Goal: Task Accomplishment & Management: Use online tool/utility

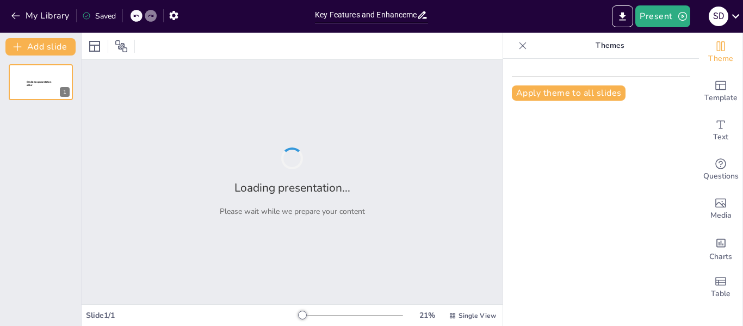
type input "Key Features and Enhancements of VVER‑1200 versus VVER‑1000"
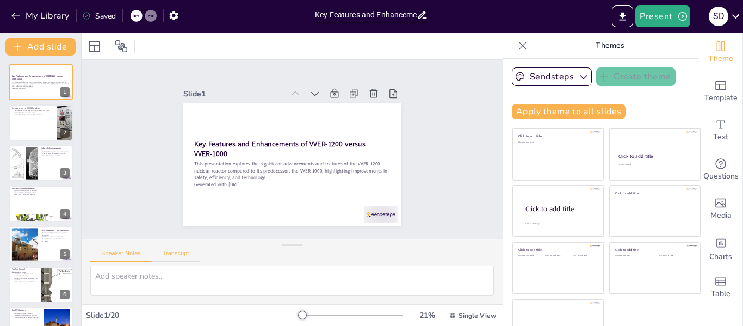
click at [180, 254] on button "Transcript" at bounding box center [176, 256] width 48 height 12
click at [138, 256] on button "Speaker Notes" at bounding box center [120, 256] width 61 height 12
click at [28, 119] on div at bounding box center [40, 122] width 65 height 37
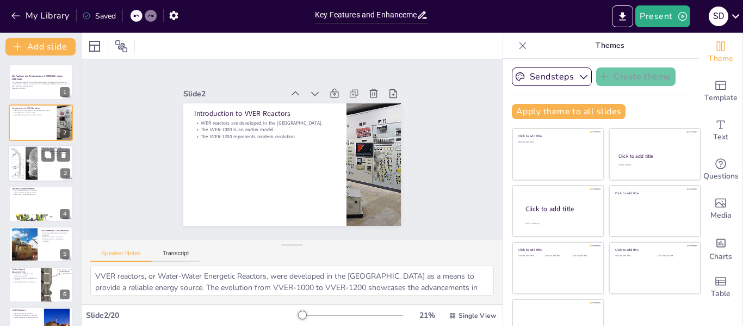
click at [22, 164] on div at bounding box center [24, 162] width 59 height 33
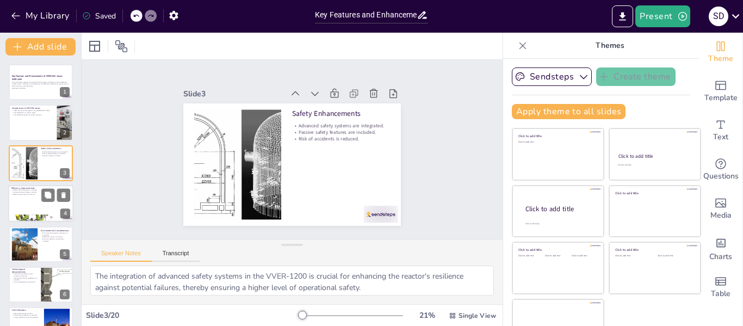
click at [18, 192] on p "Improved fuel technology is utilized." at bounding box center [40, 193] width 59 height 2
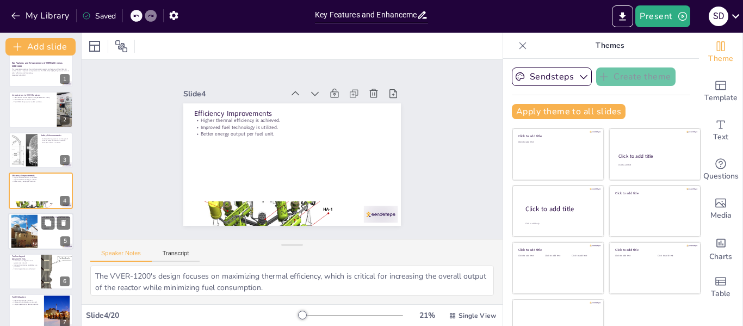
click at [24, 221] on div at bounding box center [24, 230] width 50 height 33
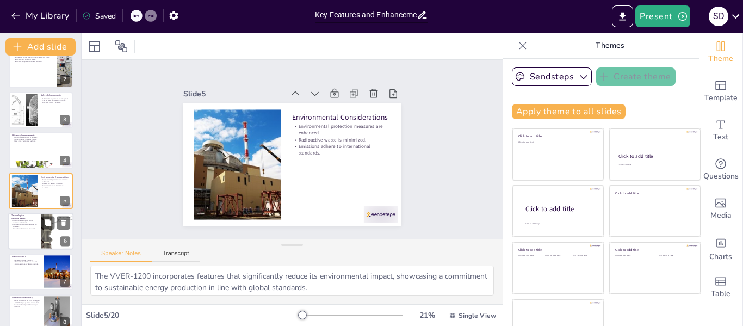
click at [23, 232] on div at bounding box center [40, 231] width 65 height 37
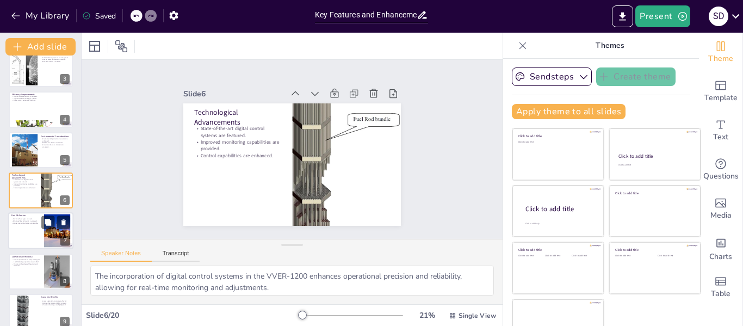
click at [23, 239] on div at bounding box center [40, 231] width 65 height 37
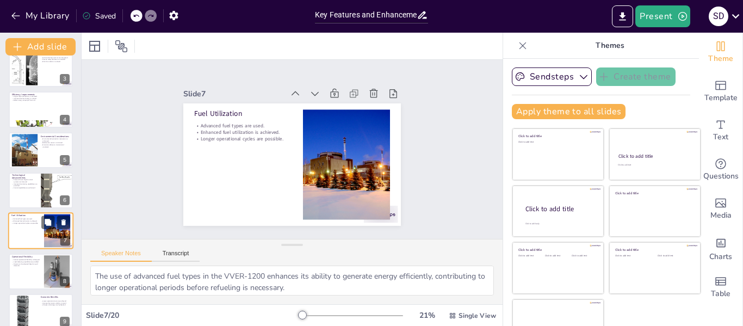
scroll to position [134, 0]
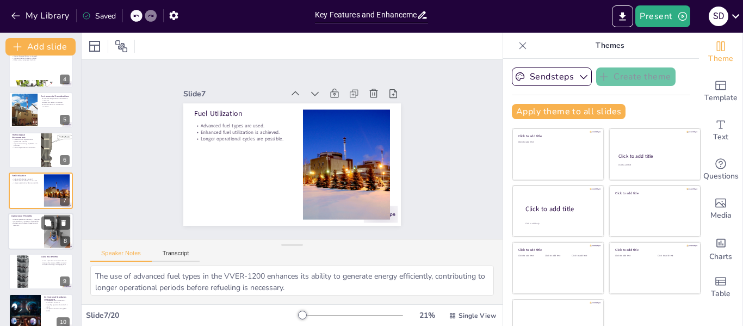
click at [23, 234] on div at bounding box center [40, 231] width 65 height 37
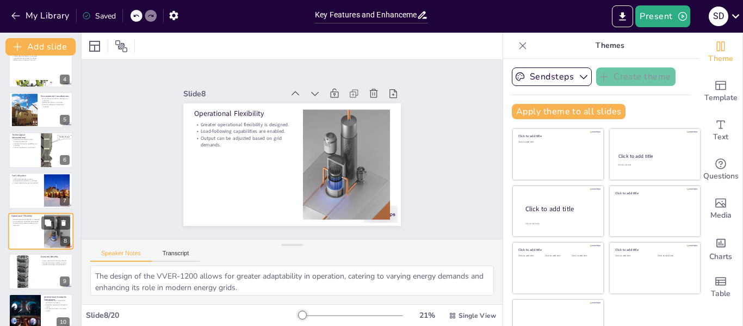
scroll to position [175, 0]
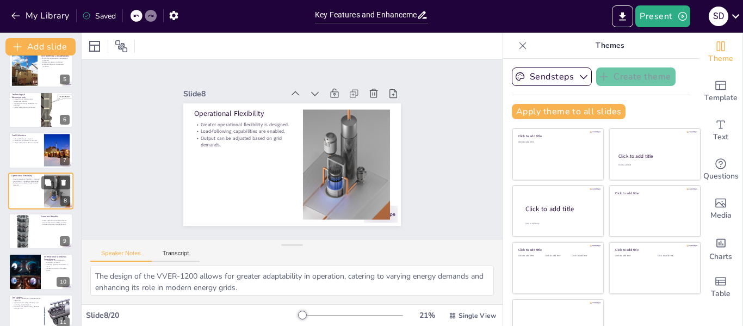
click at [23, 234] on div at bounding box center [25, 231] width 26 height 74
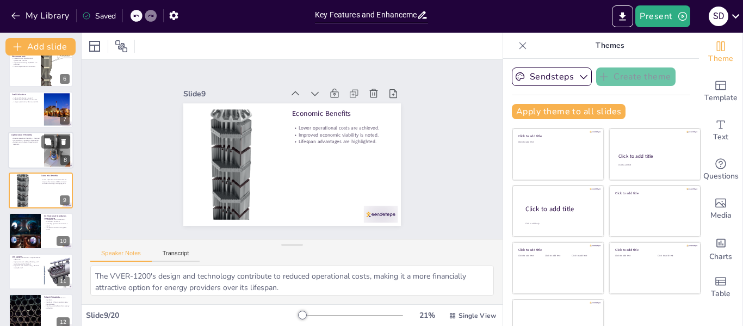
click at [23, 234] on div at bounding box center [25, 231] width 36 height 36
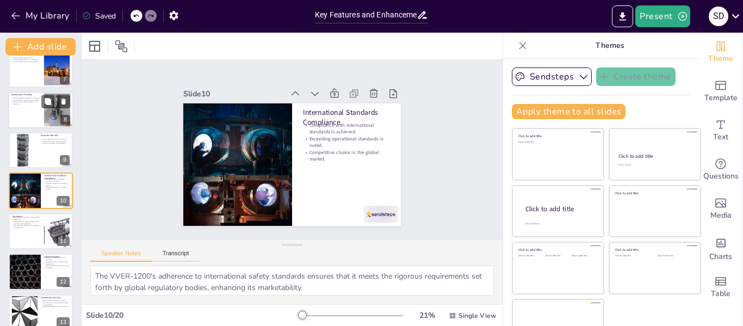
click at [23, 234] on div at bounding box center [41, 231] width 64 height 36
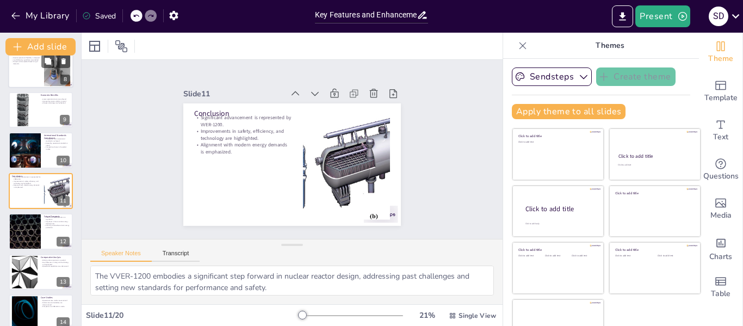
click at [23, 234] on div at bounding box center [25, 231] width 64 height 36
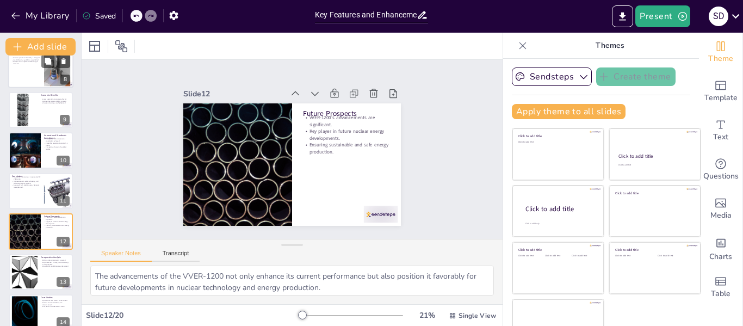
scroll to position [337, 0]
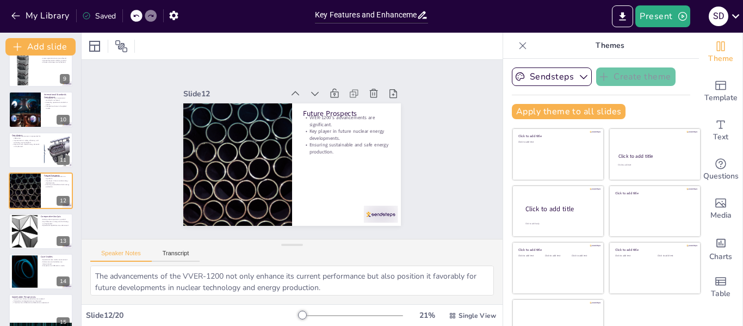
click at [23, 234] on div at bounding box center [25, 231] width 58 height 33
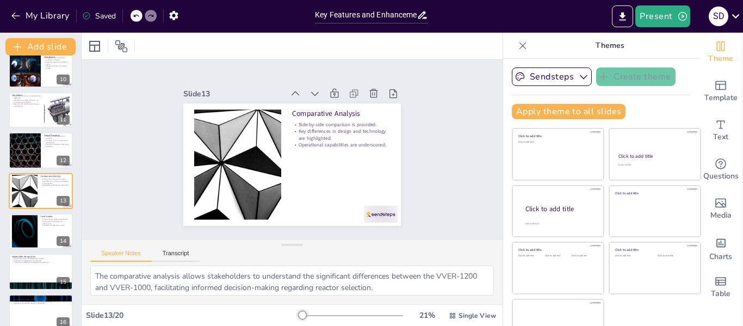
click at [23, 234] on div at bounding box center [25, 231] width 58 height 33
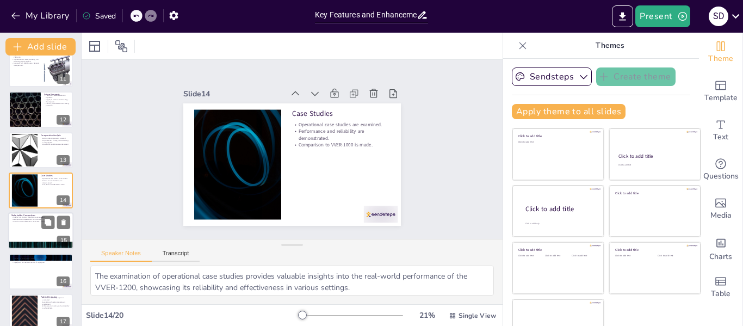
click at [22, 234] on div at bounding box center [40, 231] width 65 height 37
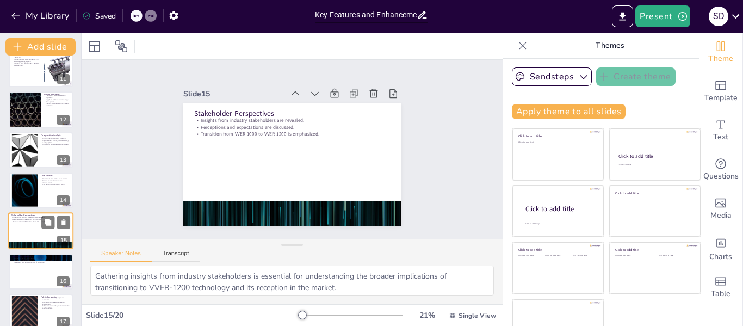
scroll to position [458, 0]
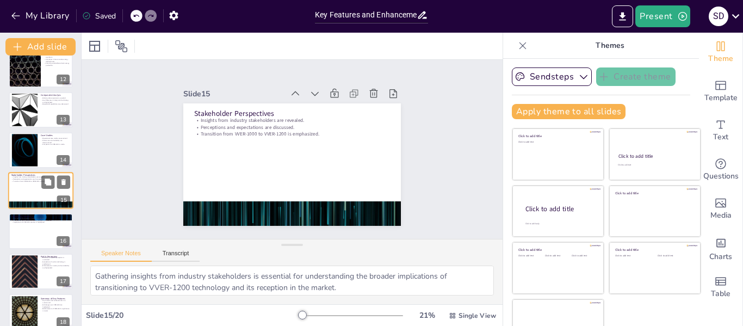
click at [22, 234] on div at bounding box center [41, 231] width 64 height 36
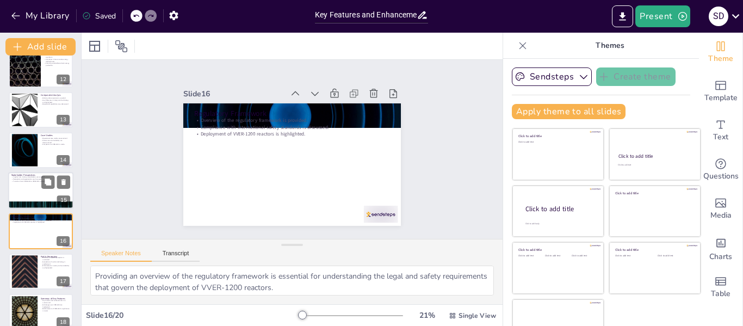
scroll to position [498, 0]
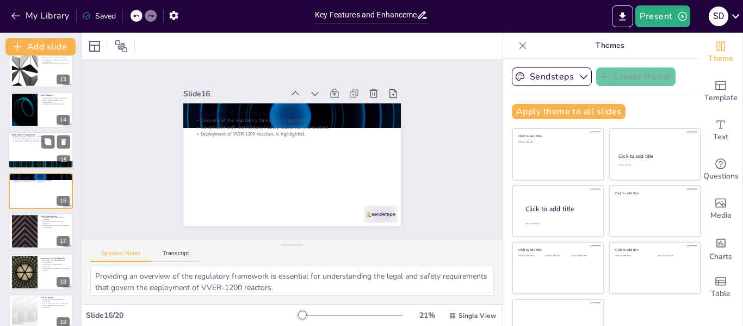
click at [22, 234] on div at bounding box center [25, 231] width 58 height 33
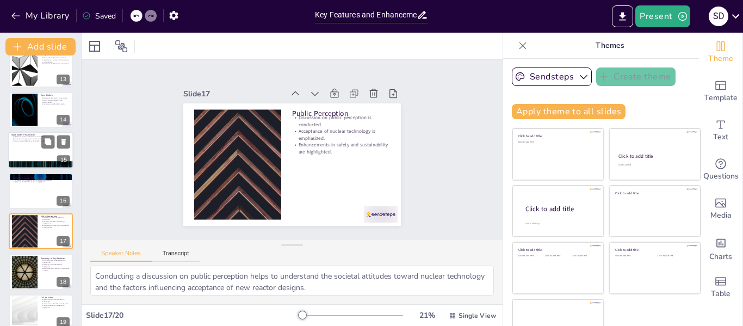
scroll to position [539, 0]
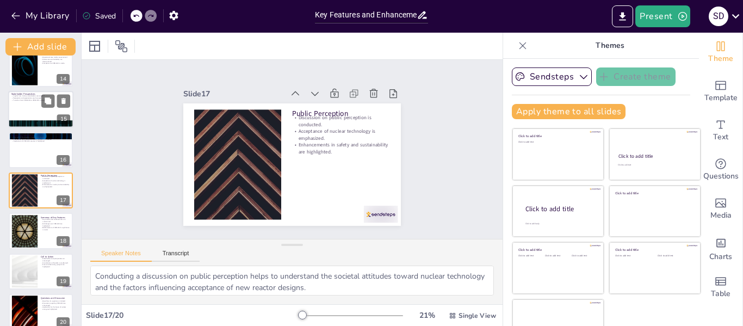
click at [22, 234] on div at bounding box center [25, 231] width 58 height 33
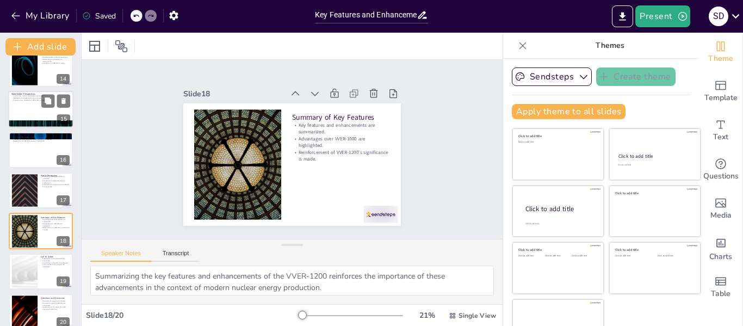
scroll to position [552, 0]
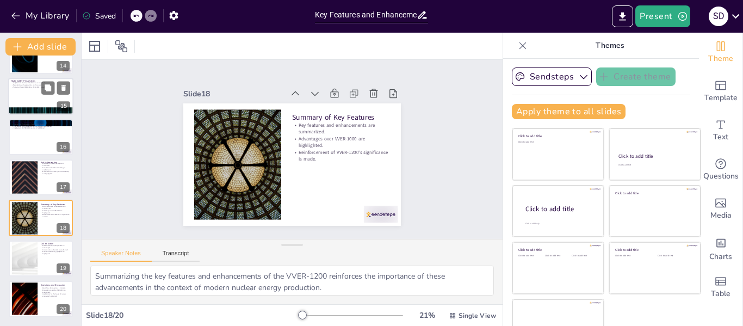
click at [22, 234] on div at bounding box center [25, 218] width 58 height 33
click at [20, 240] on div "Call to Action Stakeholders and policymakers are encouraged. Consideration of b…" at bounding box center [40, 258] width 65 height 37
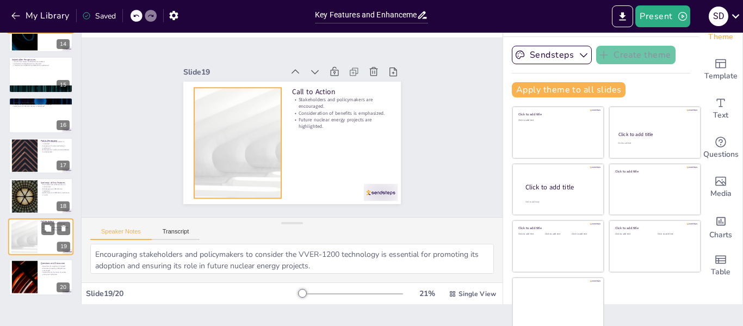
scroll to position [25, 0]
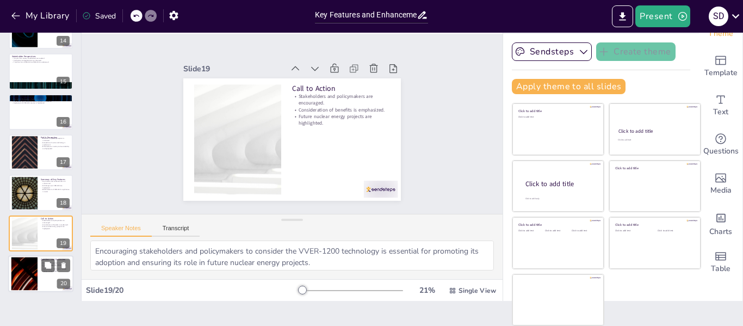
click at [30, 262] on div at bounding box center [24, 273] width 59 height 33
type textarea "Initiating an open floor for questions encourages engagement and allows for a d…"
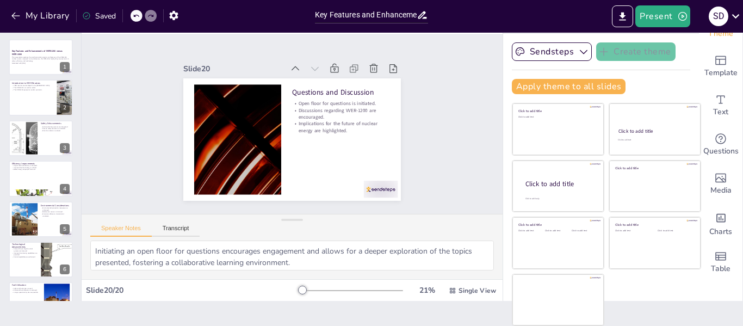
scroll to position [0, 0]
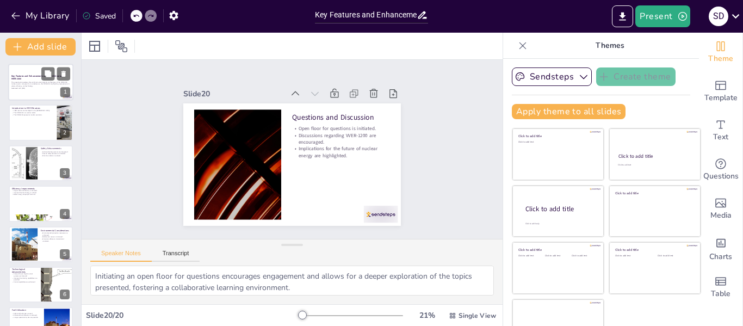
click at [29, 73] on div at bounding box center [40, 82] width 65 height 37
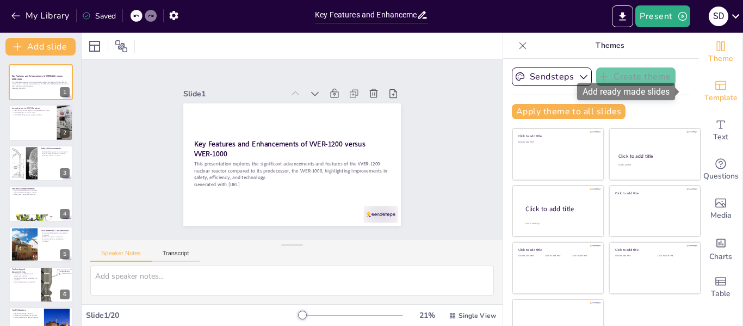
click at [710, 97] on span "Template" at bounding box center [721, 98] width 33 height 12
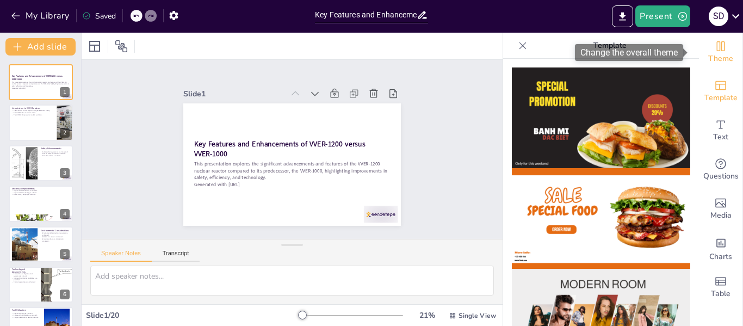
click at [708, 59] on span "Theme" at bounding box center [720, 59] width 25 height 12
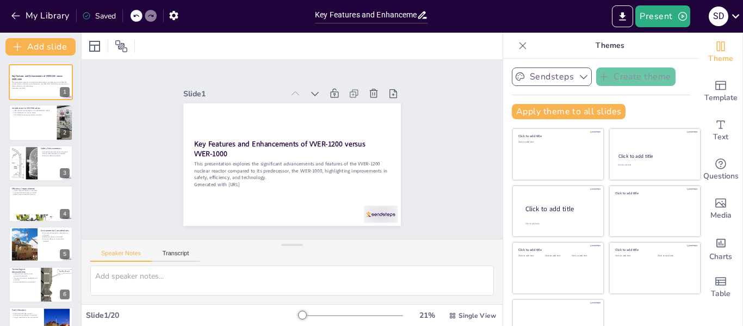
click at [578, 76] on icon "button" at bounding box center [583, 76] width 11 height 11
click at [14, 114] on p "The VVER‑1200 represents modern evolution." at bounding box center [32, 114] width 42 height 2
type textarea "VVER reactors, or Water-Water Energetic Reactors, were developed in the [GEOGRA…"
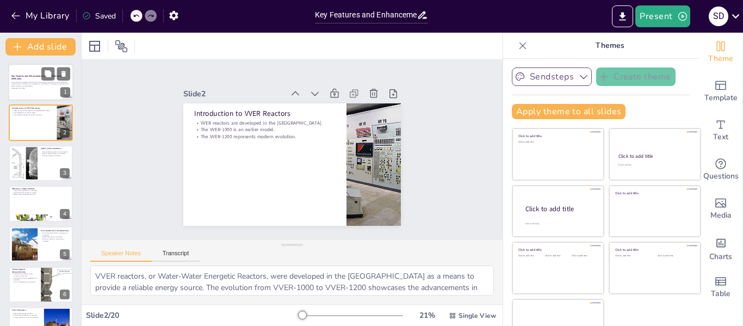
drag, startPoint x: 31, startPoint y: 84, endPoint x: 17, endPoint y: 85, distance: 14.2
click at [17, 85] on p "This presentation explores the significant advancements and features of the VVE…" at bounding box center [40, 84] width 59 height 6
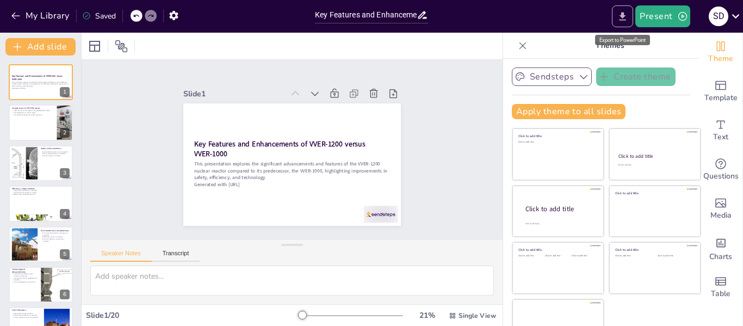
click at [623, 16] on icon "Export to PowerPoint" at bounding box center [623, 16] width 7 height 8
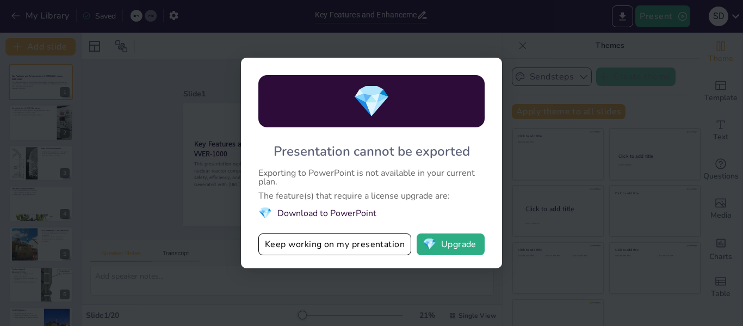
click at [537, 42] on div "💎 Presentation cannot be exported Exporting to PowerPoint is not available in y…" at bounding box center [371, 163] width 743 height 326
click at [537, 37] on div "💎 Presentation cannot be exported Exporting to PowerPoint is not available in y…" at bounding box center [371, 163] width 743 height 326
click at [280, 249] on button "Keep working on my presentation" at bounding box center [334, 244] width 153 height 22
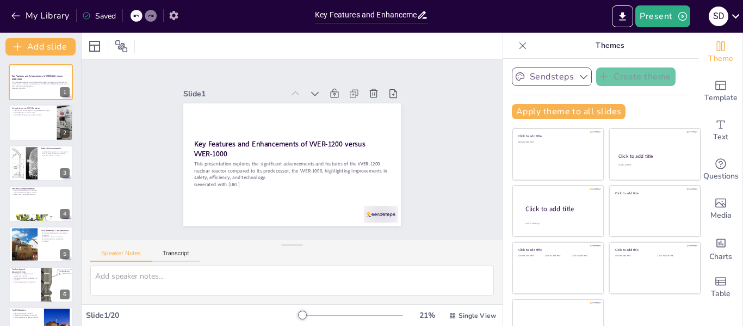
click at [174, 17] on icon "button" at bounding box center [173, 15] width 9 height 9
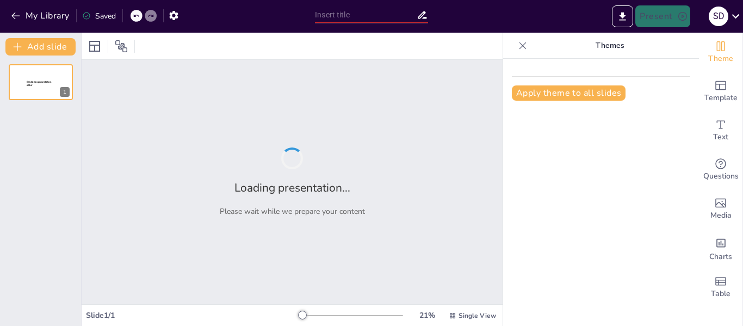
type input "Gaseous Ionization Detectors"
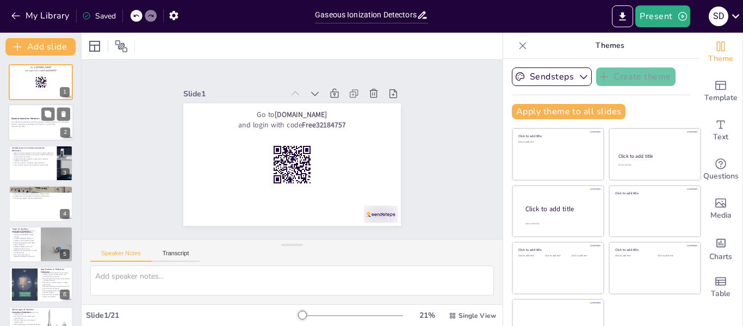
click at [22, 120] on strong "Gaseous Ionization Detectors" at bounding box center [25, 119] width 28 height 3
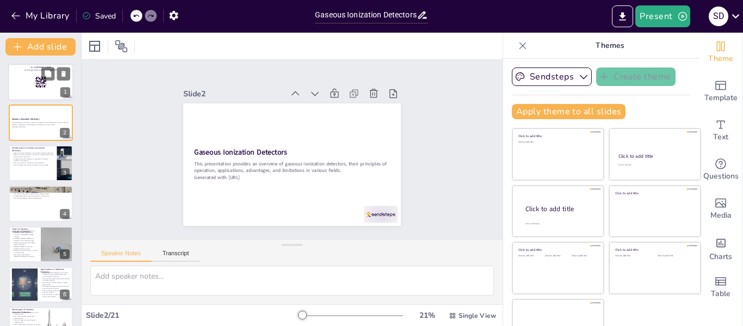
click at [31, 90] on div at bounding box center [40, 82] width 65 height 37
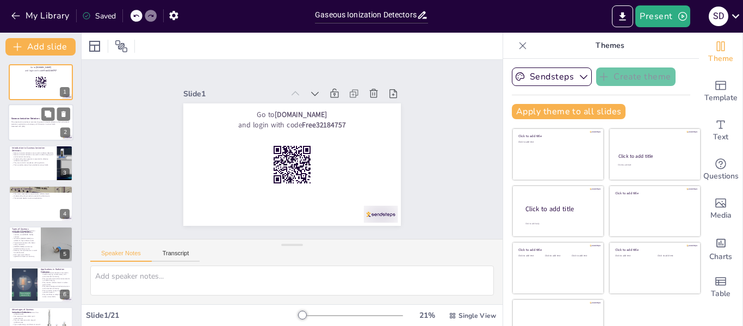
click at [23, 127] on p "Generated with [URL]" at bounding box center [40, 127] width 59 height 2
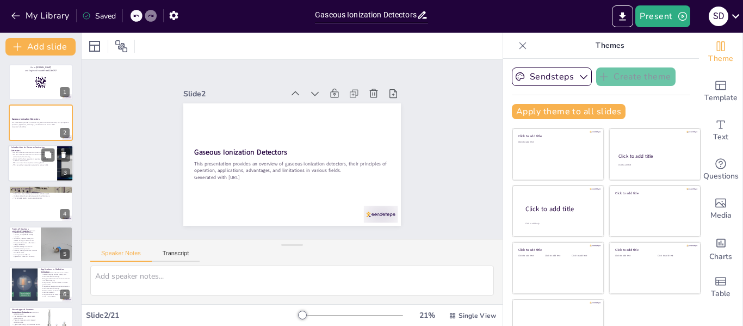
checkbox input "true"
click at [23, 169] on div at bounding box center [40, 163] width 65 height 37
type textarea "Gaseous ionization detectors serve a vital role in measuring ionizing radiation…"
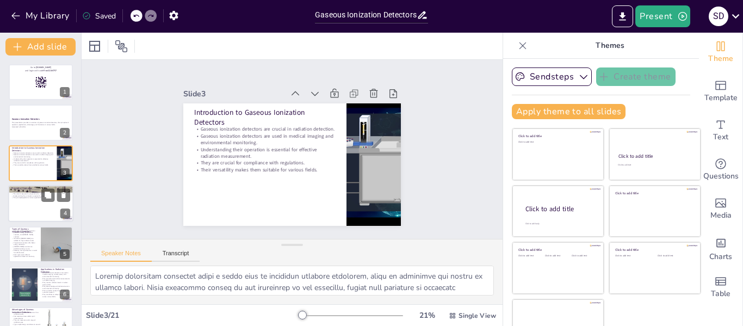
checkbox input "true"
click at [26, 199] on div at bounding box center [40, 203] width 65 height 37
type textarea "The process of ionization is central to the operation of gaseous ionization det…"
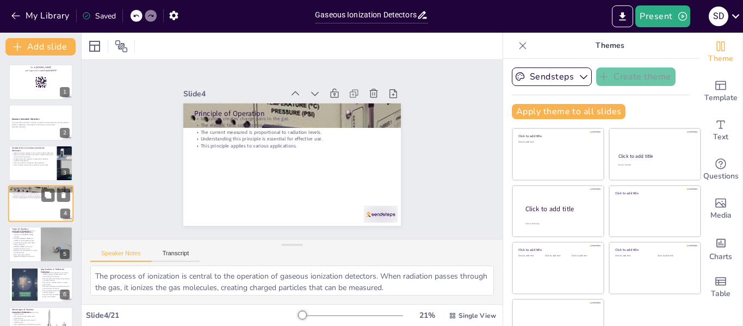
scroll to position [13, 0]
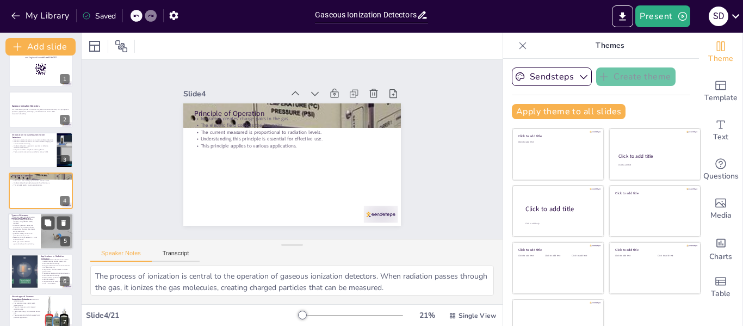
checkbox input "true"
click at [24, 223] on p "Common types include ionization chambers, proportional counters, and Geiger-Mül…" at bounding box center [24, 220] width 26 height 8
type textarea "Familiarity with the different types of gaseous ionization detectors is essenti…"
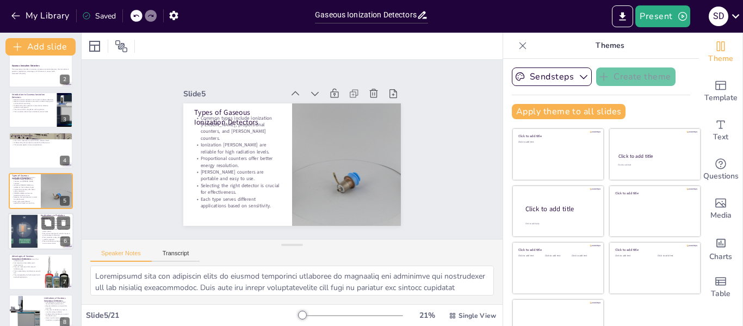
checkbox input "true"
click at [18, 221] on div at bounding box center [24, 231] width 59 height 33
type textarea "The broad range of applications for gaseous ionization detectors highlights the…"
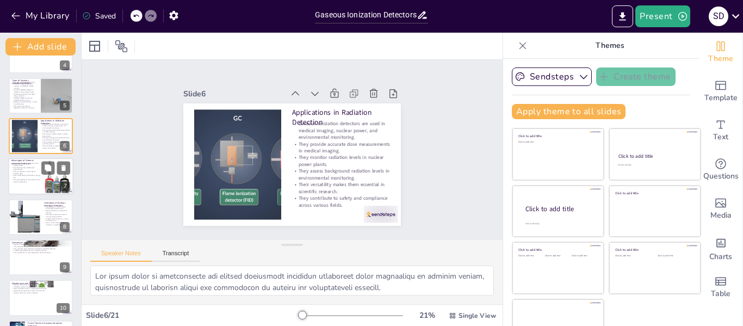
checkbox input "true"
click at [16, 170] on p "Fast response times enable quick measurements." at bounding box center [25, 168] width 29 height 4
type textarea "The high sensitivity of gaseous ionization detectors is a significant advantage…"
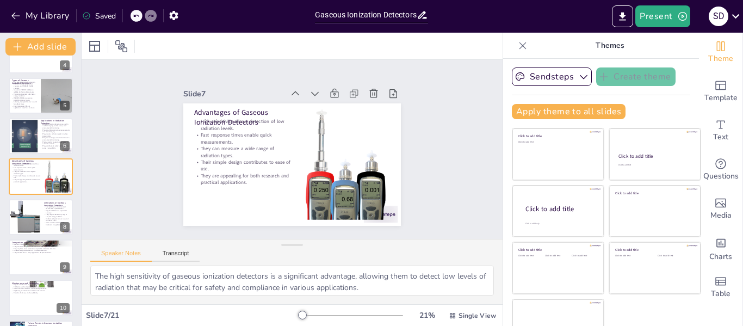
scroll to position [134, 0]
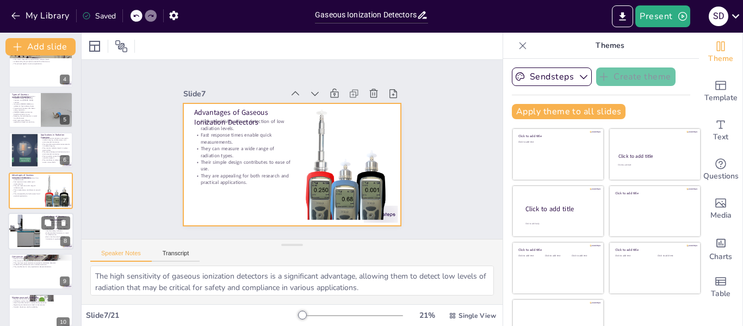
checkbox input "true"
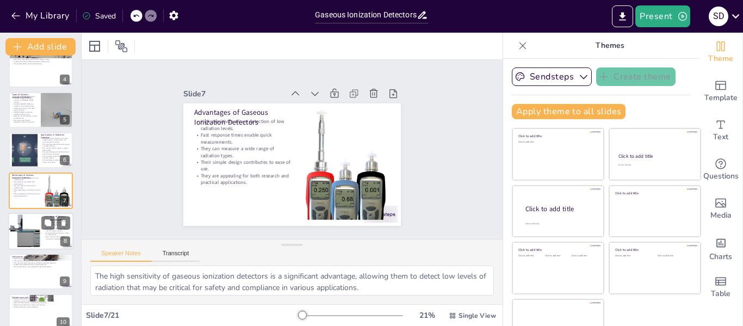
click at [26, 225] on div at bounding box center [24, 231] width 37 height 37
type textarea "The performance of gaseous ionization detectors can be significantly impacted b…"
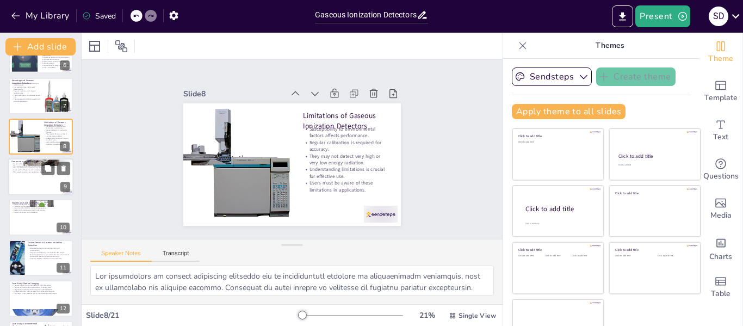
checkbox input "true"
click at [18, 177] on div at bounding box center [40, 176] width 65 height 37
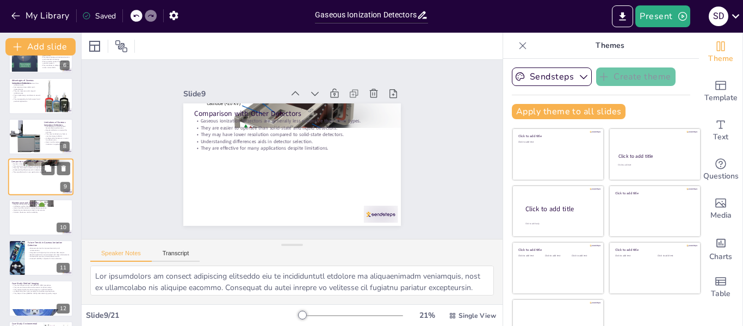
type textarea "The cost-effectiveness of gaseous ionization detectors makes them appealing for…"
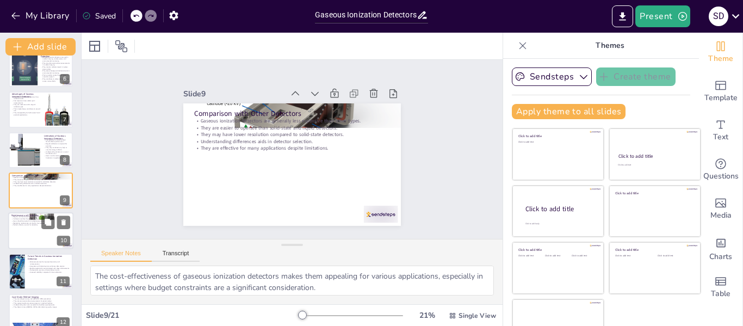
checkbox input "true"
click at [22, 224] on p "Periodic checks are vital for reliability." at bounding box center [40, 225] width 59 height 2
type textarea "Regular maintenance is crucial for ensuring that gaseous ionization detectors o…"
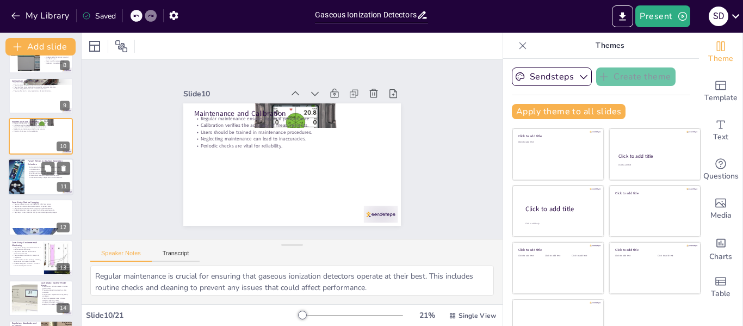
checkbox input "true"
click at [13, 177] on div at bounding box center [16, 176] width 32 height 37
type textarea "Ongoing advancements in technology are driving improvements in sensitivity and …"
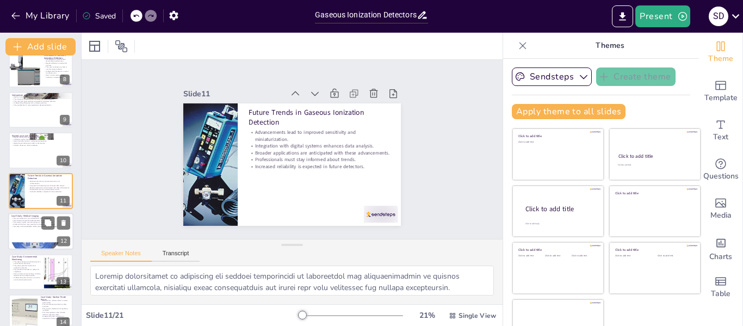
checkbox input "true"
click at [29, 225] on p "They help minimize radiation exposure while obtaining quality images." at bounding box center [40, 226] width 59 height 2
type textarea "The role of gaseous ionization detectors in medical imaging is crucial, as they…"
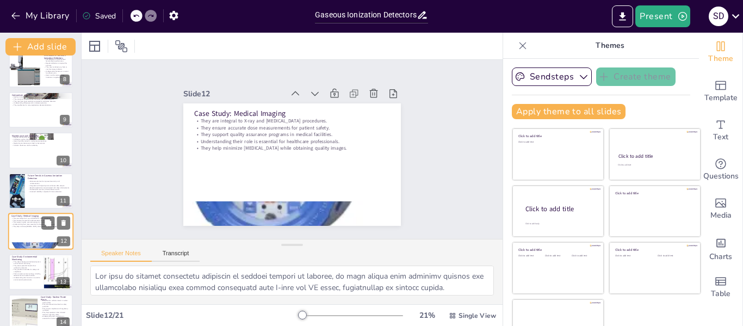
scroll to position [337, 0]
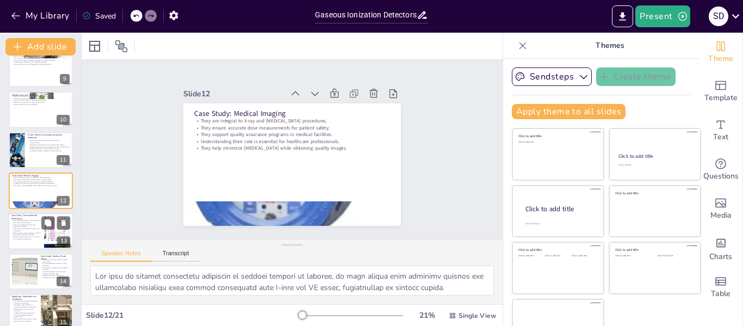
checkbox input "true"
click at [33, 224] on p "They assess potential hazards from radioactive materials." at bounding box center [25, 226] width 29 height 4
type textarea "Gaseous ionization detectors play a vital role in environmental monitoring by d…"
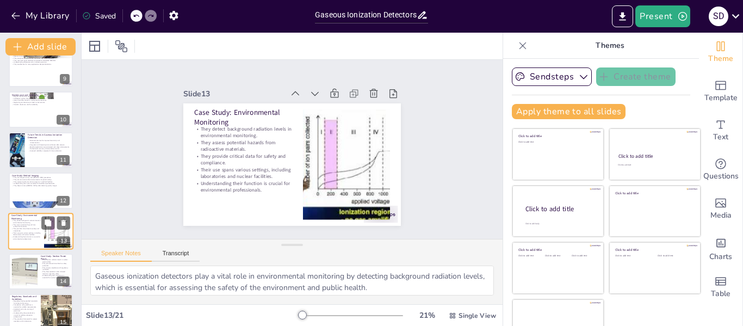
scroll to position [377, 0]
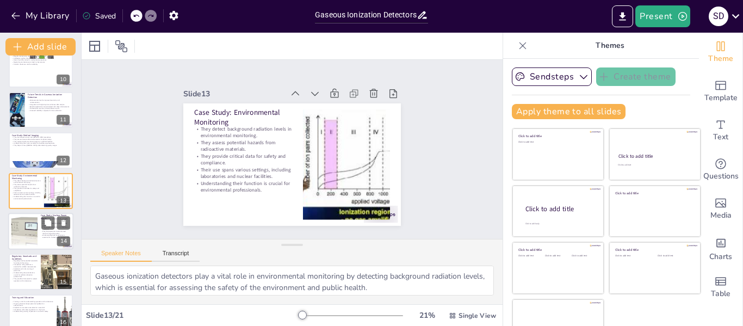
checkbox input "true"
click at [23, 233] on div at bounding box center [25, 231] width 44 height 33
type textarea "Gaseous ionization detectors are crucial for monitoring radiation levels in nuc…"
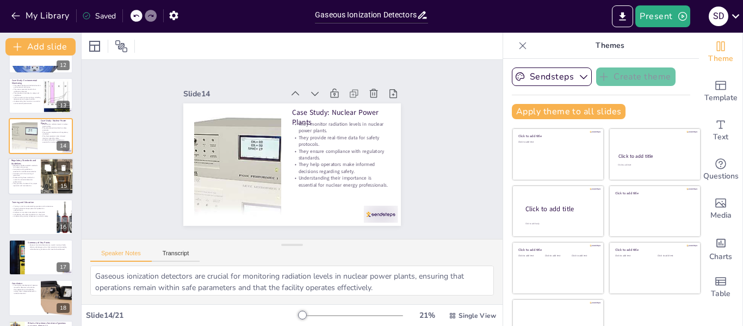
checkbox input "true"
click at [16, 177] on p "Understanding these standards is crucial for radiation detection professionals." at bounding box center [24, 180] width 26 height 6
type textarea "Regulatory standards are fundamental in ensuring the safety and accuracy of gas…"
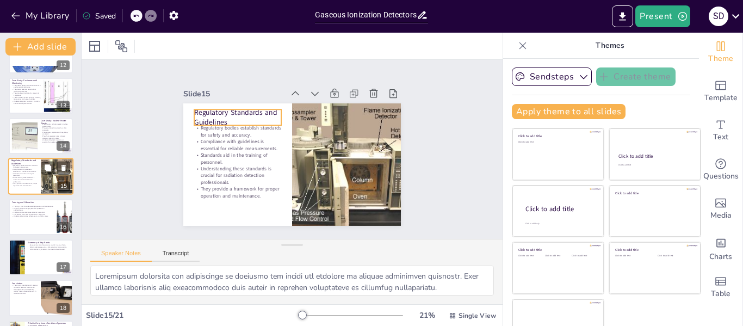
scroll to position [458, 0]
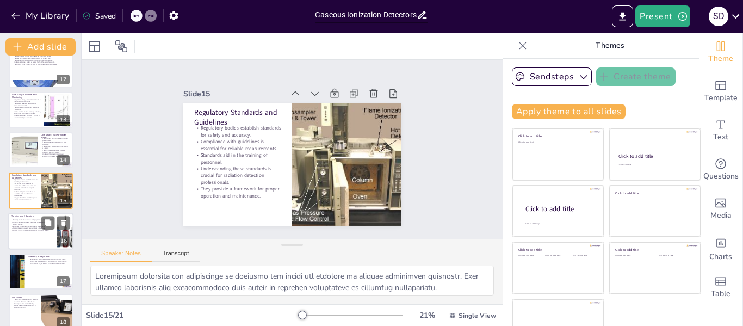
checkbox input "true"
click at [28, 225] on p "Emphasis on accurate measurements is essential." at bounding box center [32, 226] width 42 height 2
type textarea "Training is essential for personnel operating gaseous ionization detectors, as …"
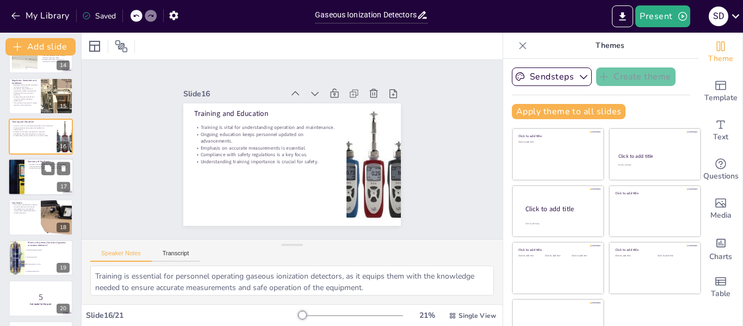
checkbox input "true"
click at [20, 175] on div at bounding box center [15, 176] width 59 height 37
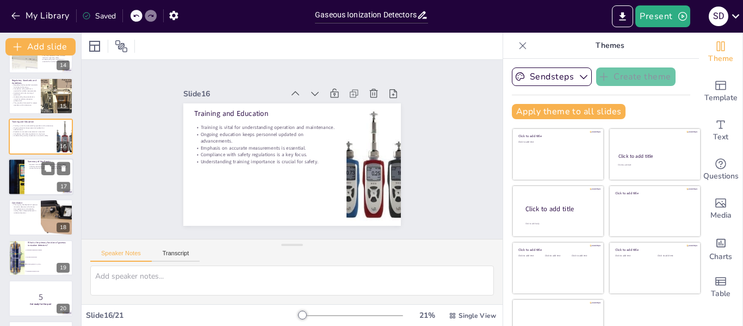
scroll to position [539, 0]
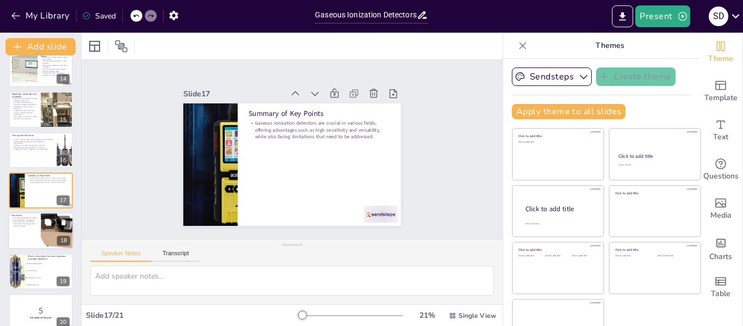
click at [16, 220] on p "The ongoing development of gaseous ionization detectors will enhance their appl…" at bounding box center [24, 222] width 26 height 10
checkbox input "true"
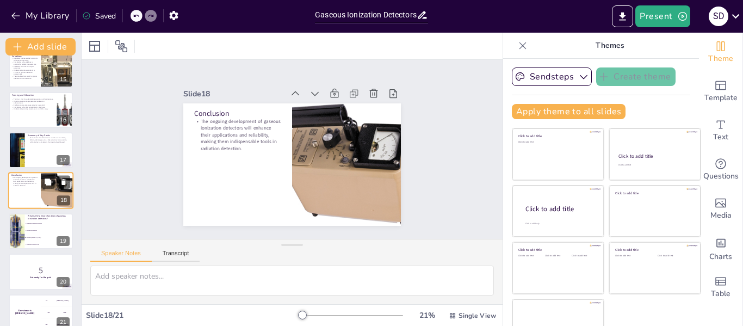
scroll to position [593, 0]
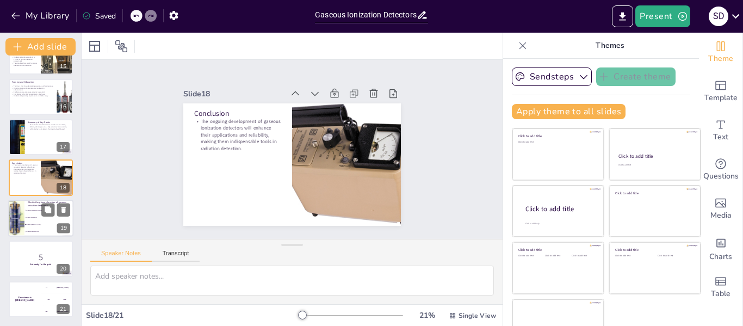
click at [16, 210] on div at bounding box center [16, 218] width 51 height 37
type textarea "The correct answer is "To detect ionizing radiation," which is the primary func…"
checkbox input "true"
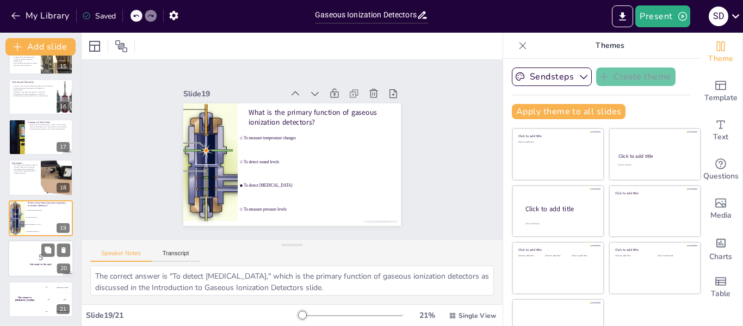
checkbox input "true"
click at [26, 246] on div at bounding box center [40, 258] width 65 height 37
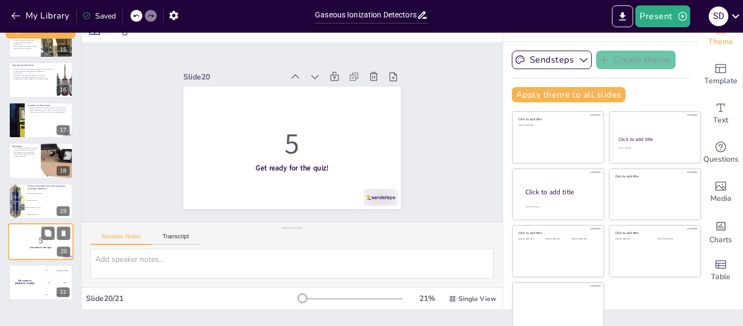
scroll to position [25, 0]
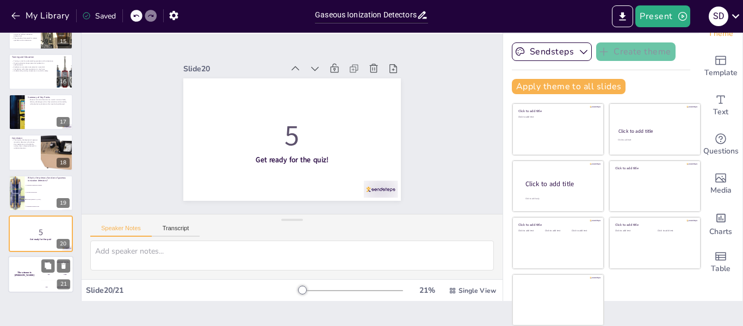
click at [26, 257] on div "The winner is Niels 🏆" at bounding box center [24, 274] width 33 height 37
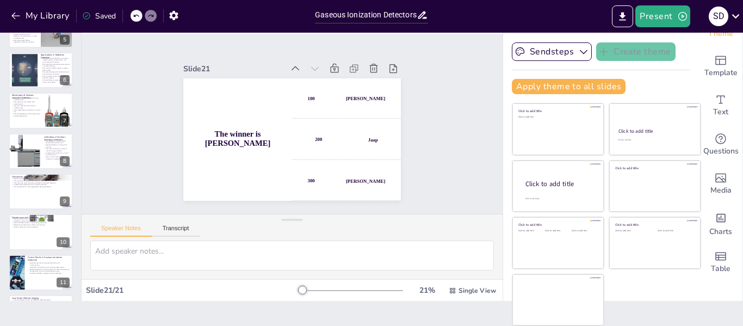
scroll to position [0, 0]
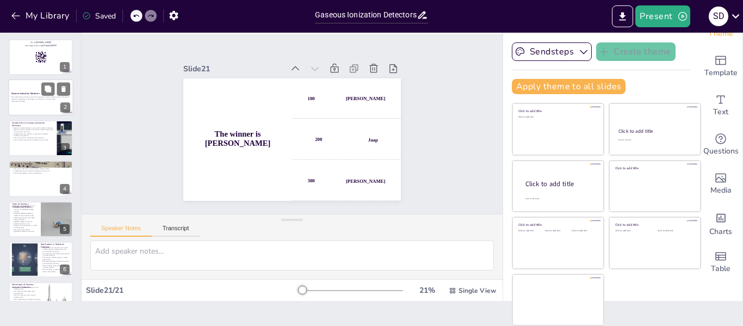
click at [28, 89] on div at bounding box center [40, 97] width 65 height 37
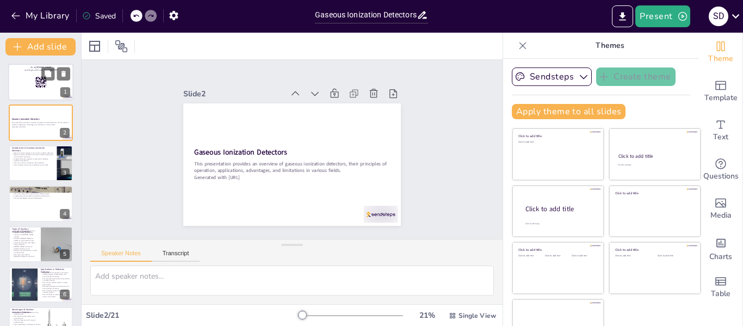
click at [22, 92] on div at bounding box center [40, 82] width 65 height 37
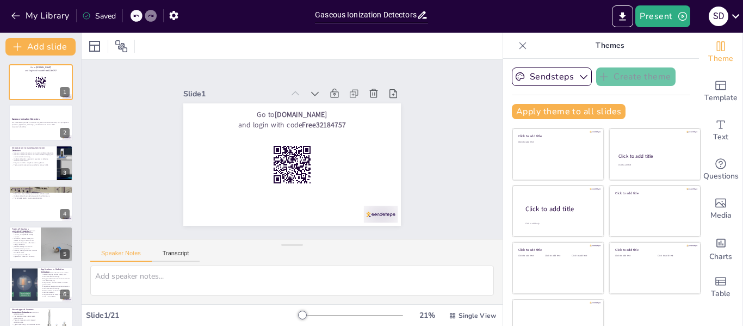
checkbox input "true"
click at [623, 17] on icon "Export to PowerPoint" at bounding box center [622, 16] width 11 height 11
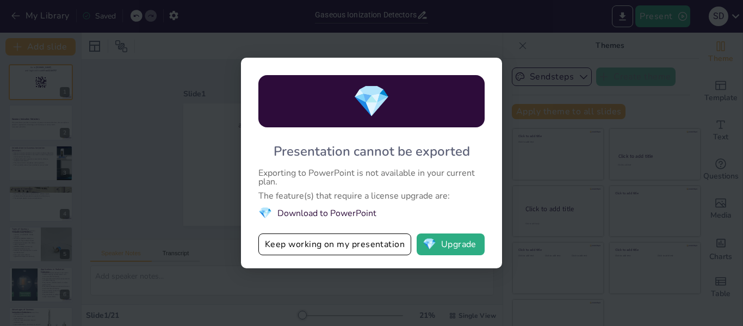
click at [375, 216] on li "💎 Download to PowerPoint" at bounding box center [371, 213] width 226 height 15
click at [324, 243] on button "Keep working on my presentation" at bounding box center [334, 244] width 153 height 22
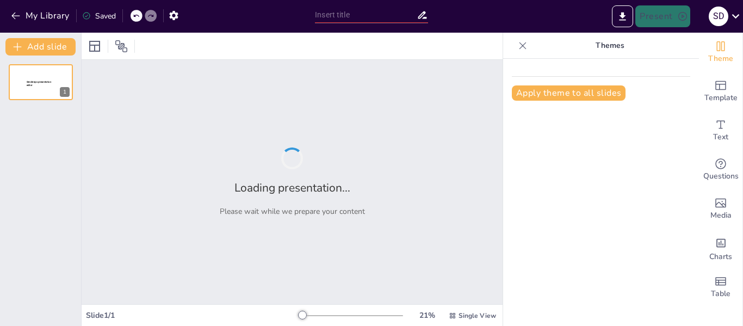
type input "Key Features and Enhancements of VVER‑1200 versus VVER‑1000"
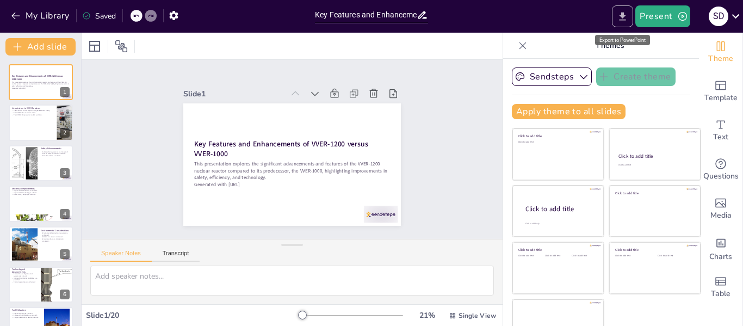
click at [626, 21] on icon "Export to PowerPoint" at bounding box center [622, 16] width 11 height 11
